Goal: Information Seeking & Learning: Learn about a topic

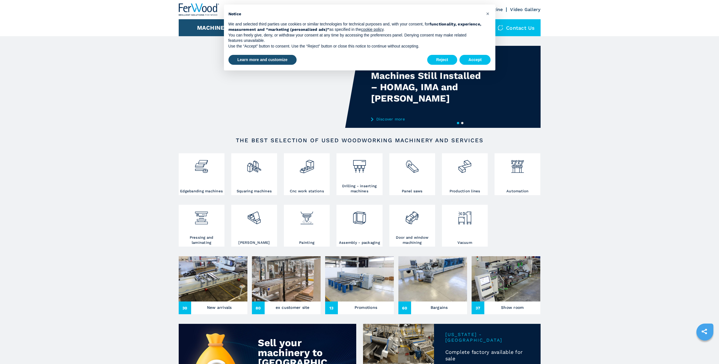
click at [473, 58] on button "Accept" at bounding box center [474, 60] width 31 height 10
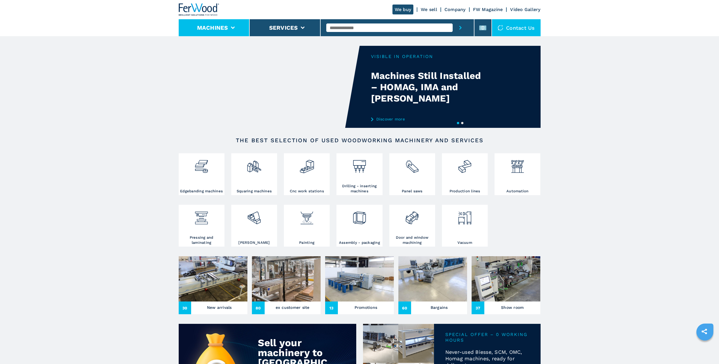
click at [223, 30] on button "Machines" at bounding box center [212, 27] width 31 height 7
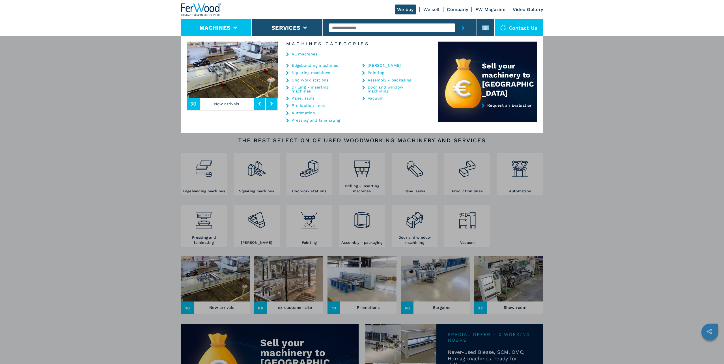
click at [306, 64] on link "Edgebanding machines" at bounding box center [314, 65] width 46 height 4
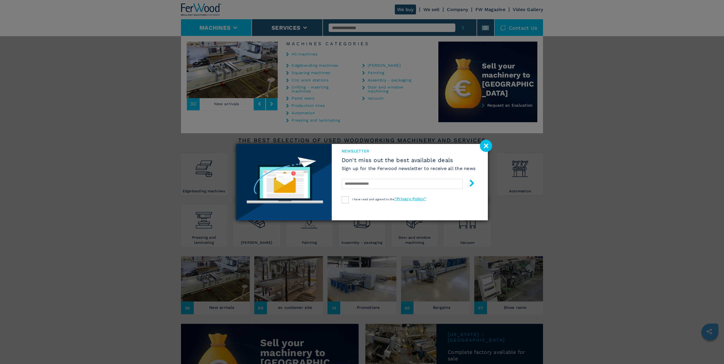
click at [487, 147] on image at bounding box center [486, 146] width 12 height 12
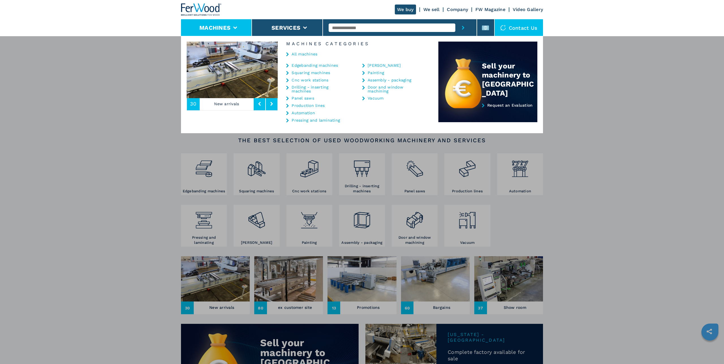
click at [312, 66] on link "Edgebanding machines" at bounding box center [314, 65] width 46 height 4
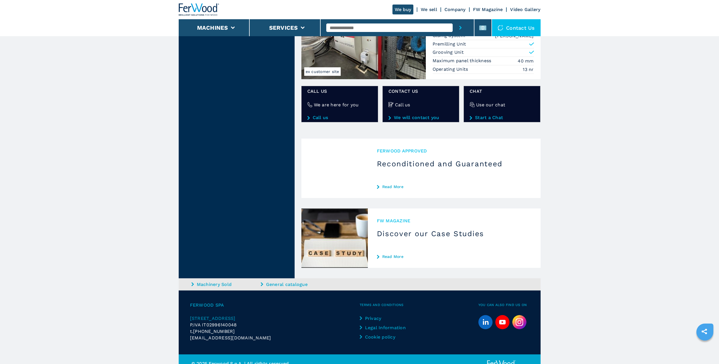
scroll to position [895, 0]
